Goal: Check status

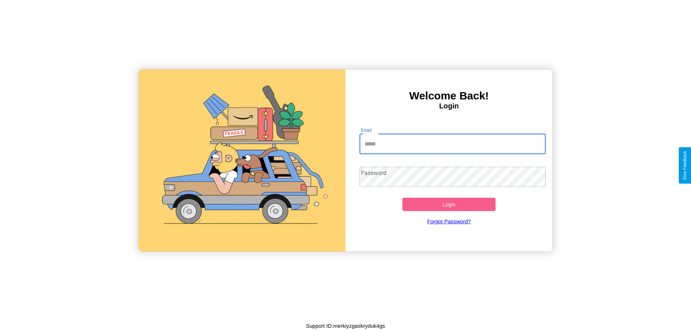
click at [453, 144] on input "Email" at bounding box center [453, 144] width 187 height 20
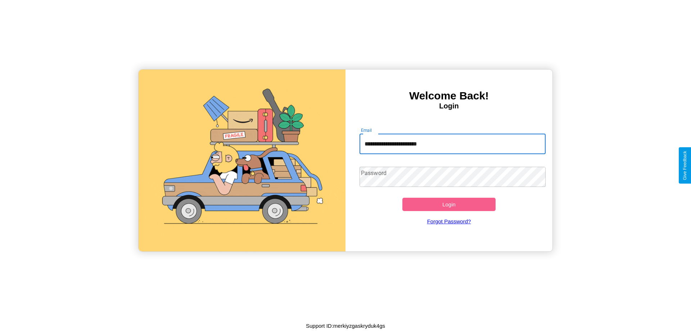
type input "**********"
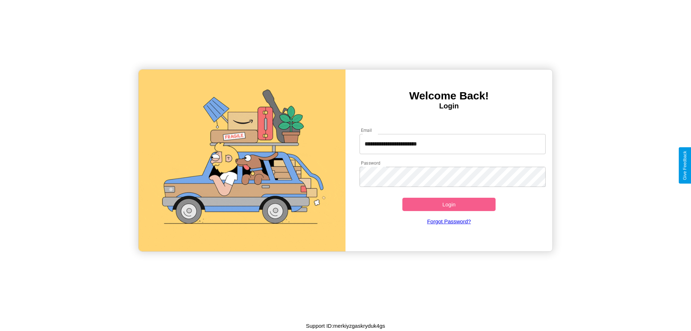
click at [449, 204] on button "Login" at bounding box center [449, 204] width 93 height 13
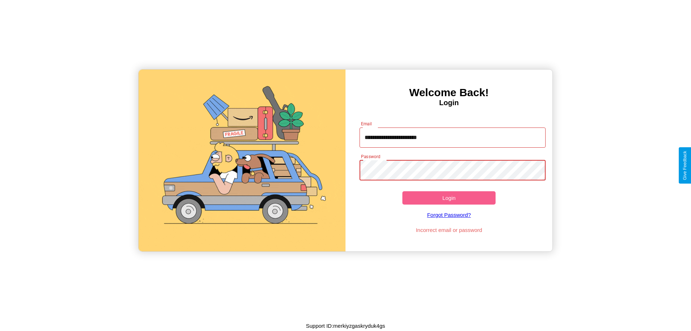
click at [449, 198] on button "Login" at bounding box center [449, 197] width 93 height 13
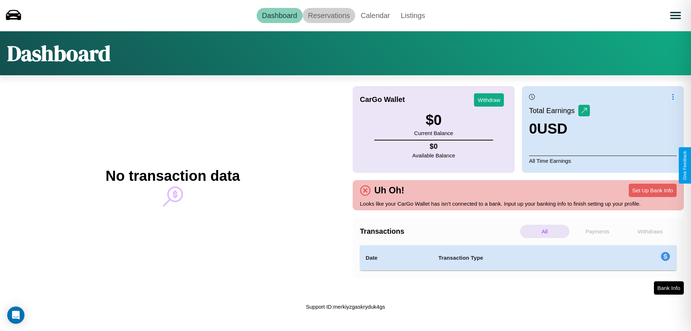
click at [329, 15] on link "Reservations" at bounding box center [329, 15] width 53 height 15
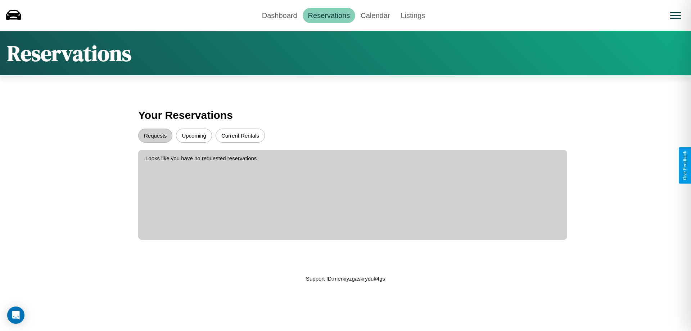
click at [194, 135] on button "Upcoming" at bounding box center [194, 136] width 36 height 14
click at [155, 135] on button "Requests" at bounding box center [155, 136] width 34 height 14
